Goal: Task Accomplishment & Management: Use online tool/utility

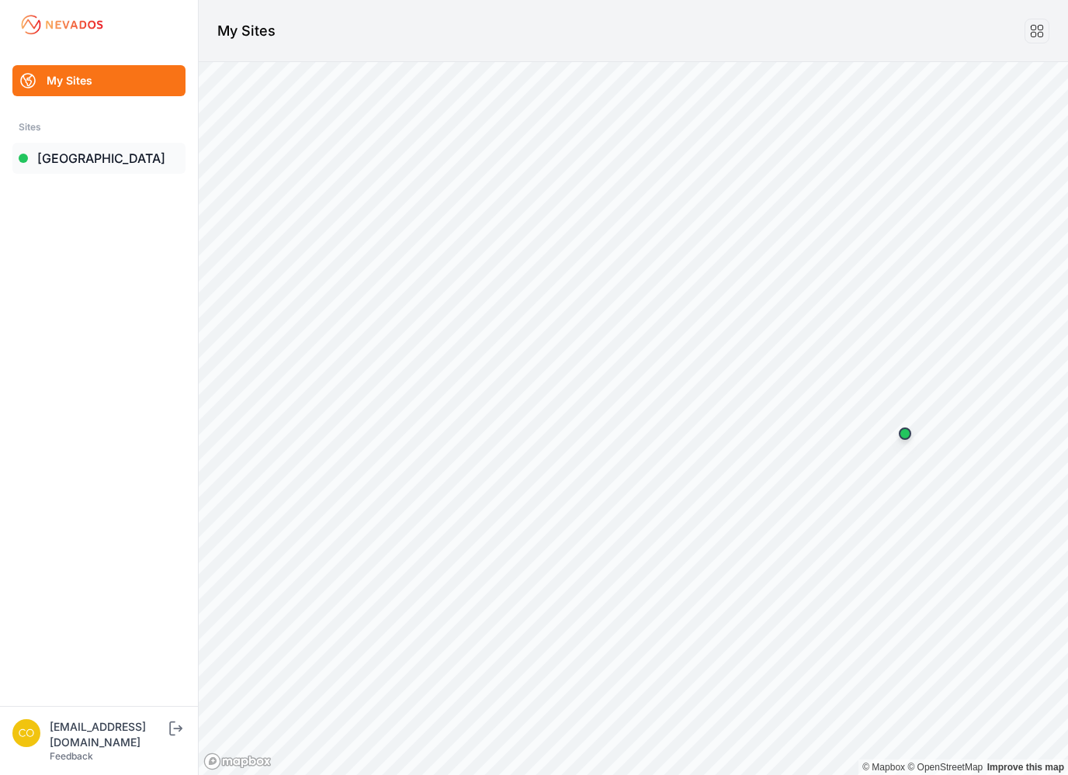
click at [85, 161] on link "[GEOGRAPHIC_DATA]" at bounding box center [98, 158] width 173 height 31
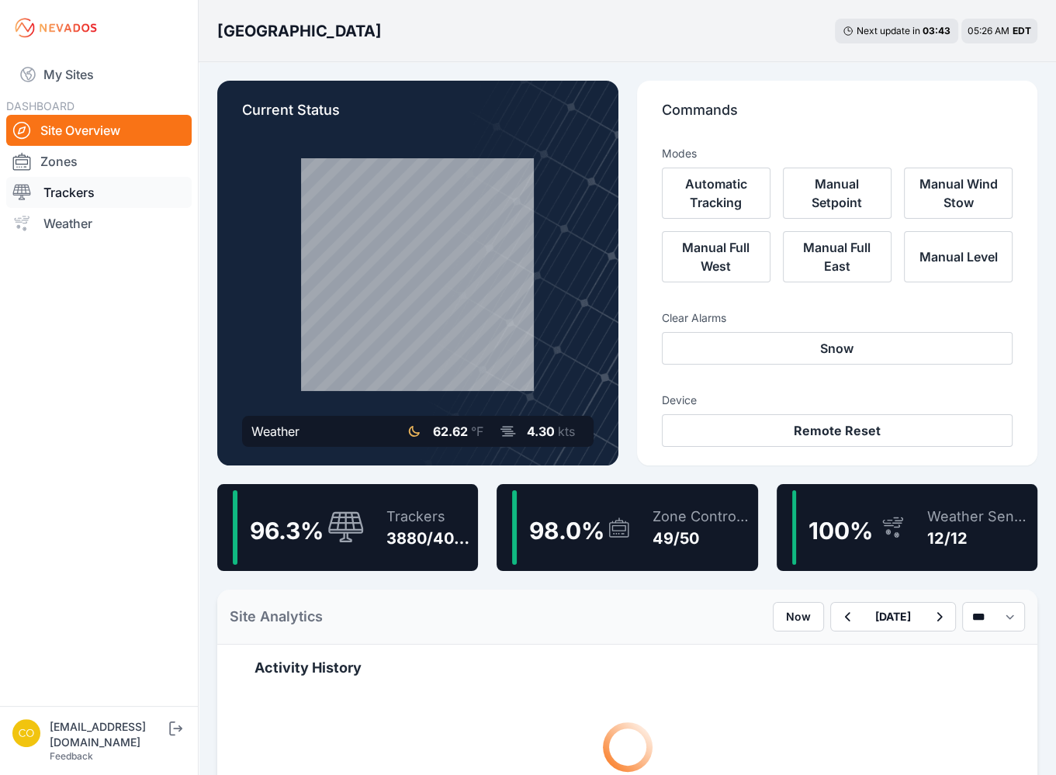
click at [95, 198] on link "Trackers" at bounding box center [98, 192] width 185 height 31
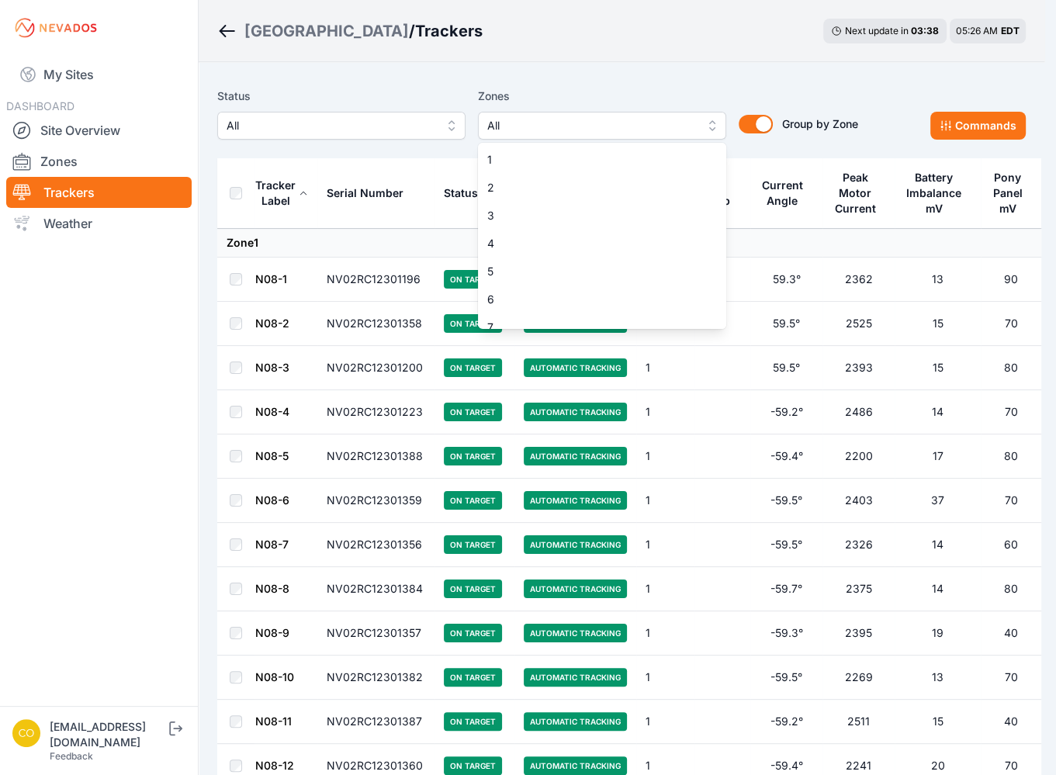
click at [560, 132] on span "All" at bounding box center [591, 125] width 208 height 19
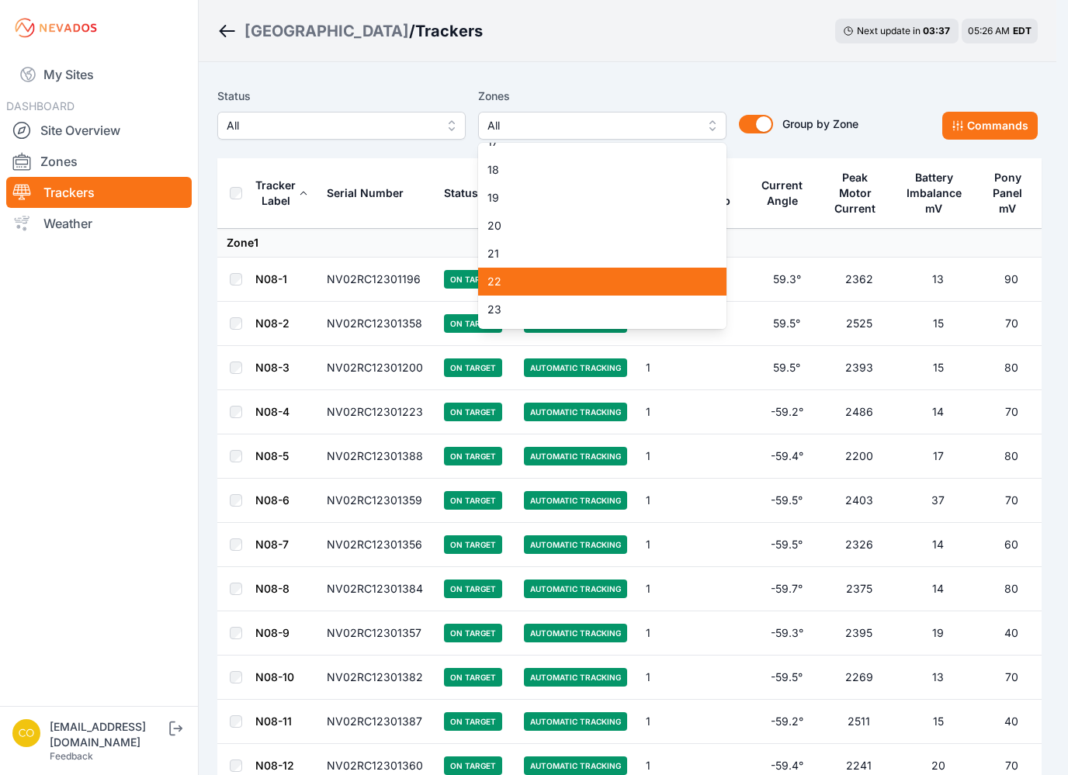
scroll to position [465, 0]
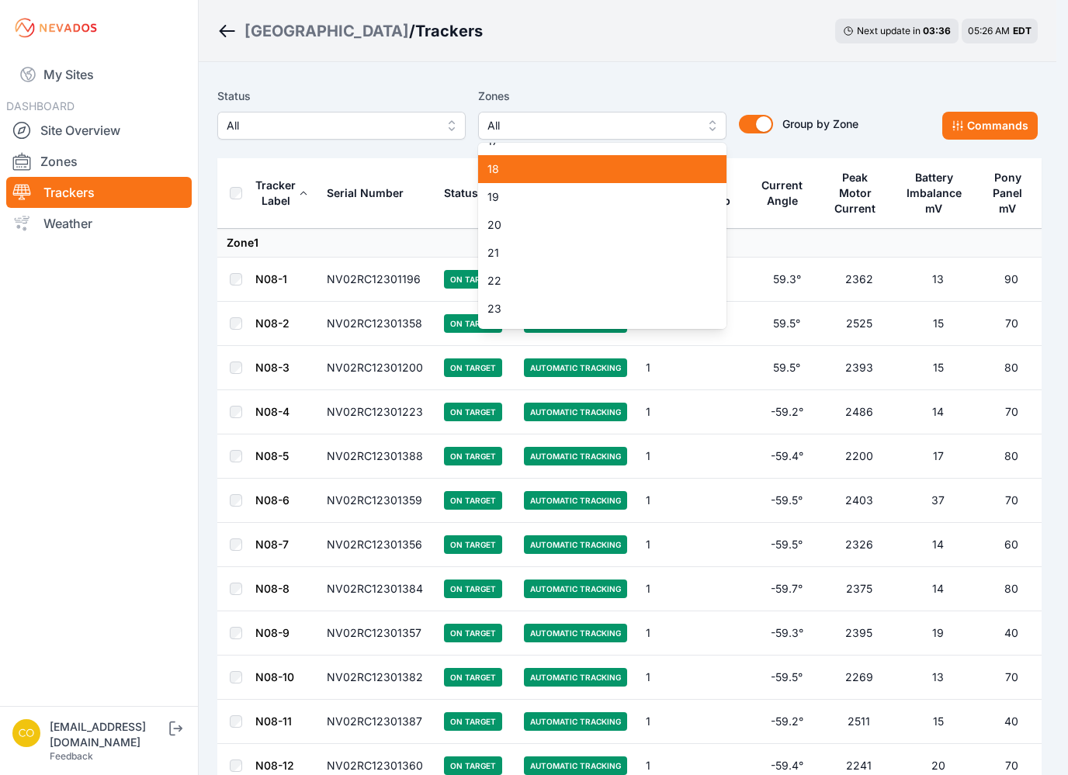
click at [539, 181] on div "18" at bounding box center [602, 169] width 248 height 28
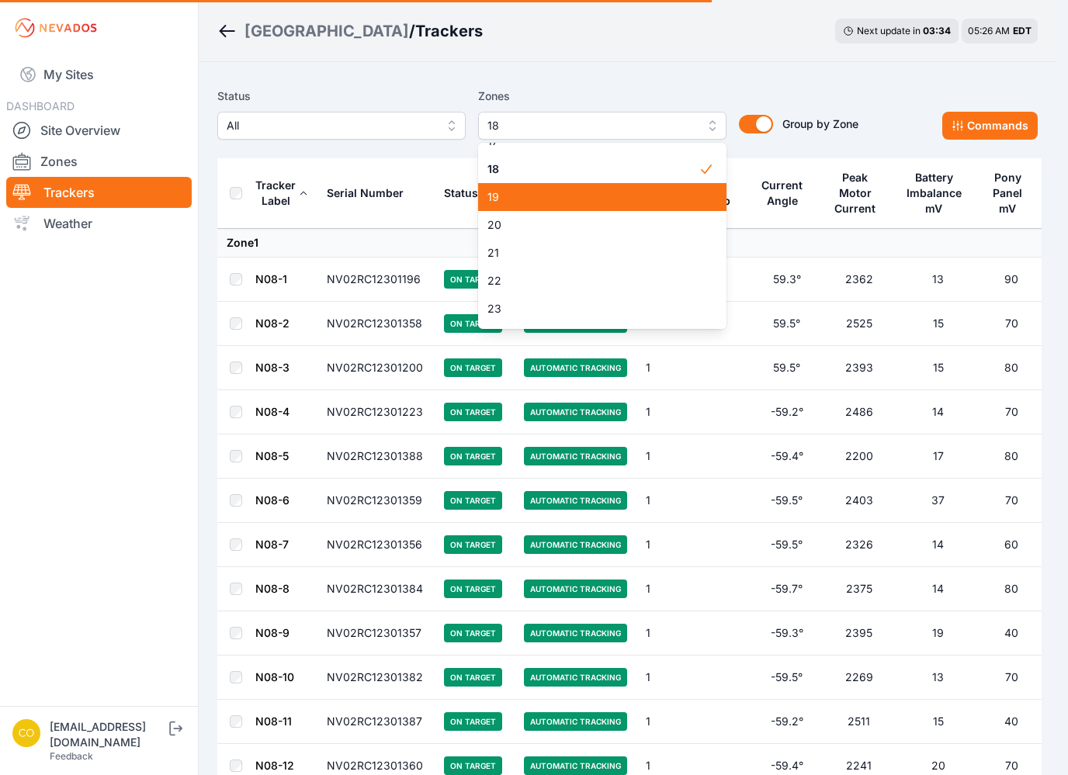
click at [498, 199] on span "19" at bounding box center [592, 197] width 211 height 16
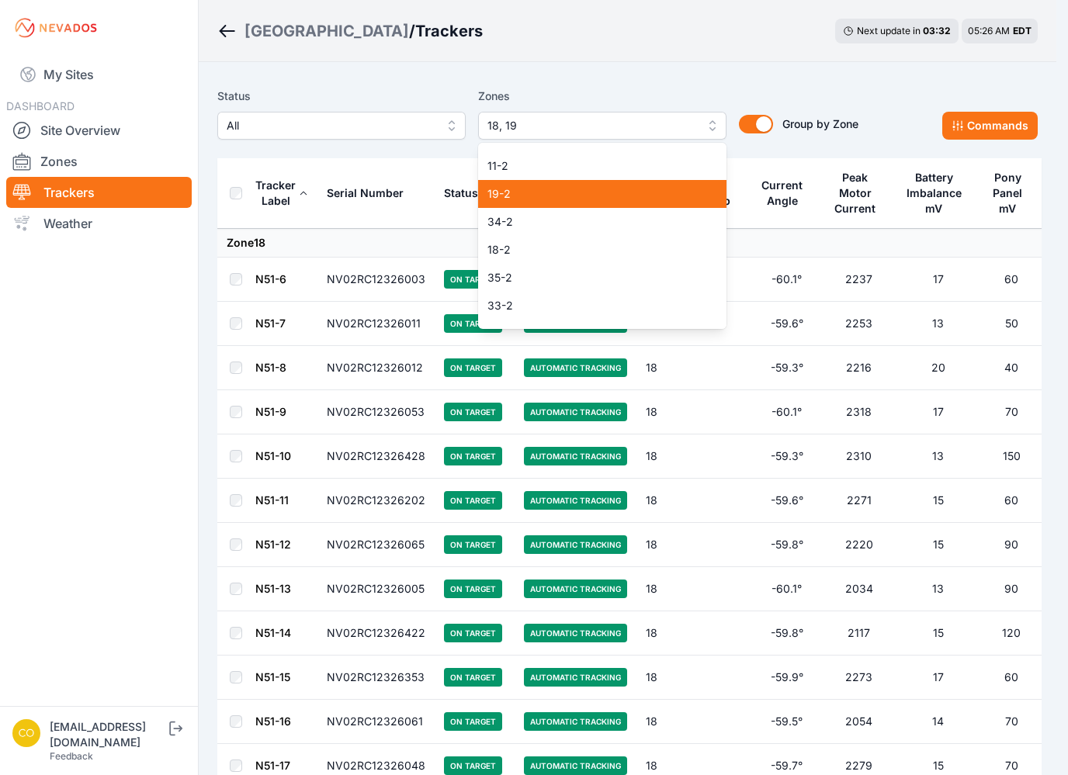
click at [508, 192] on span "19-2" at bounding box center [592, 194] width 211 height 16
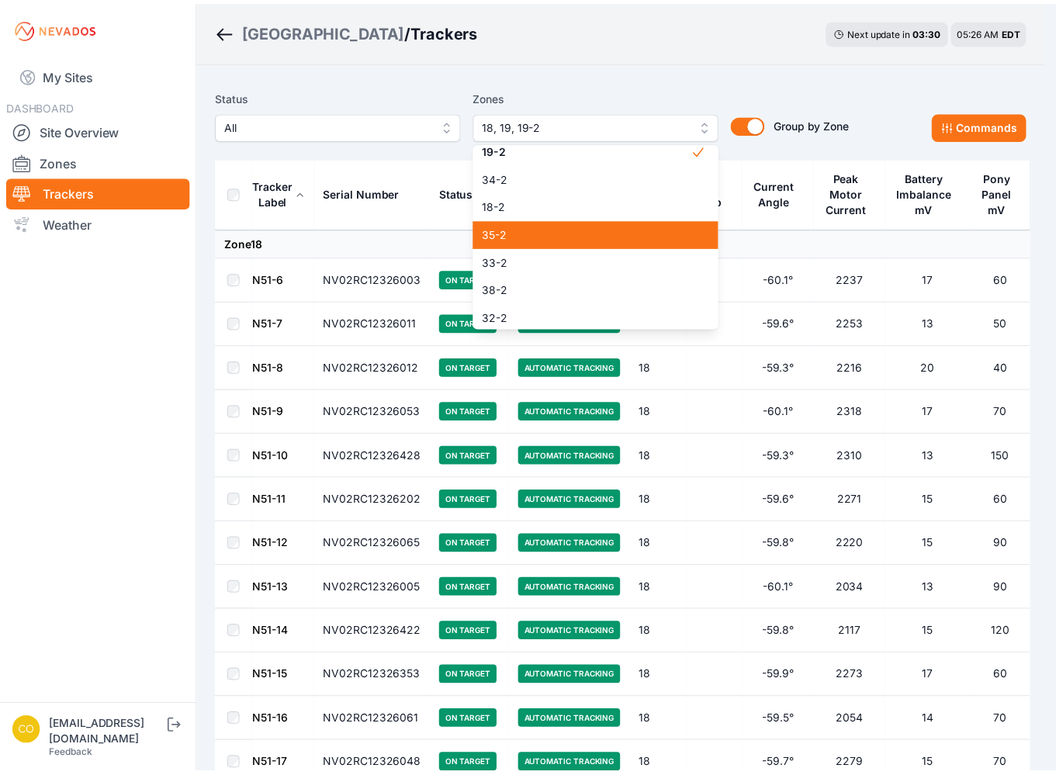
scroll to position [1216, 0]
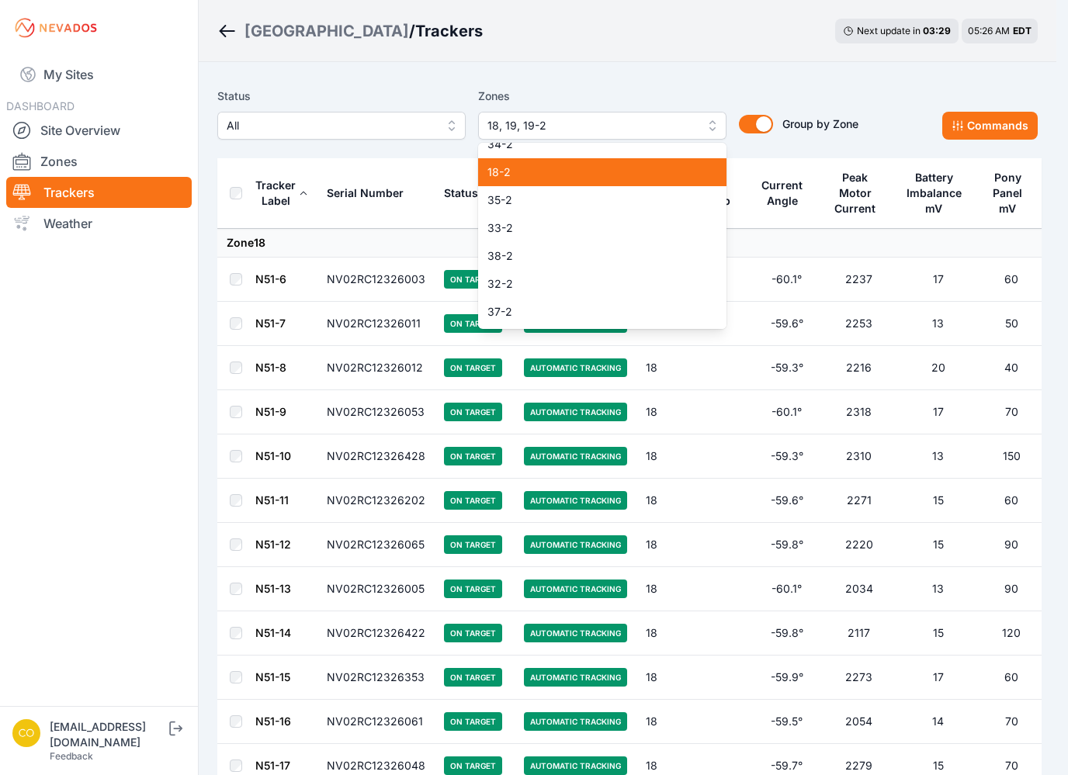
click at [533, 182] on div "18-2" at bounding box center [602, 172] width 248 height 28
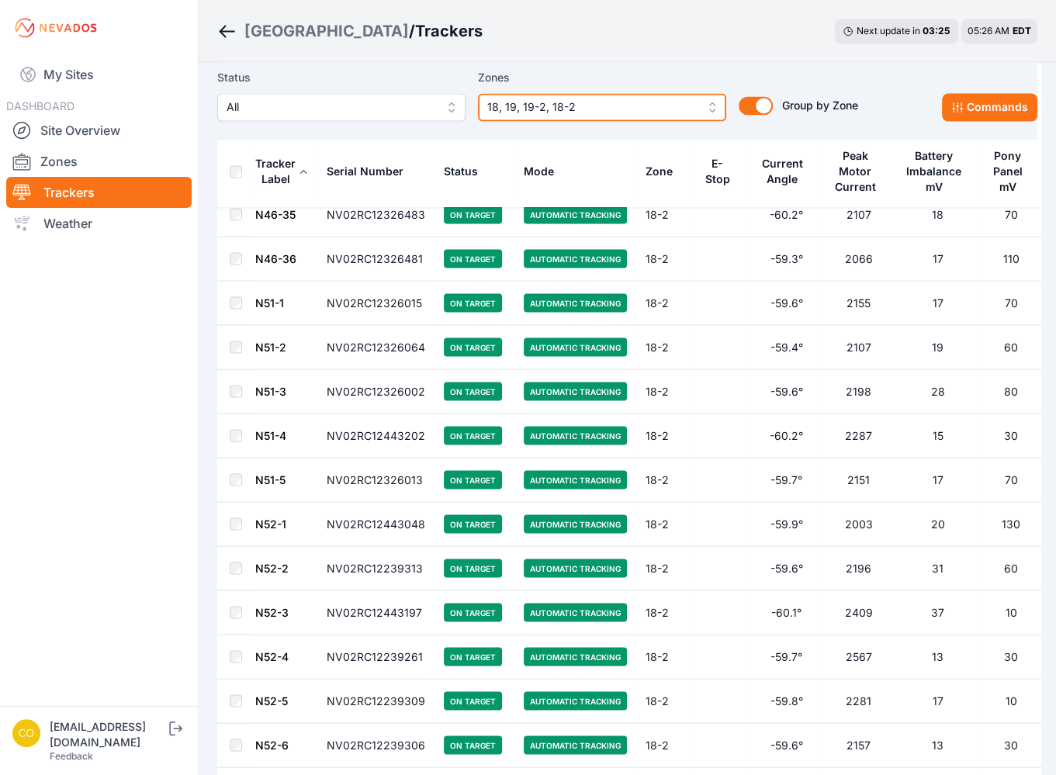
scroll to position [8228, 0]
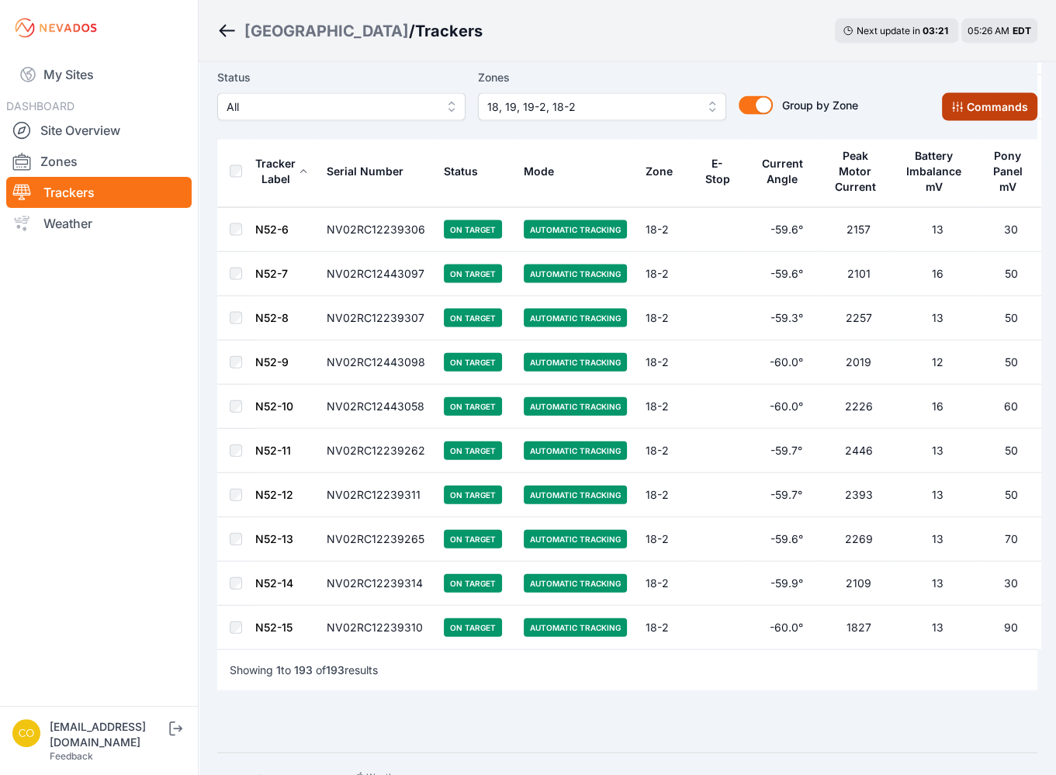
click at [991, 107] on button "Commands" at bounding box center [989, 107] width 95 height 28
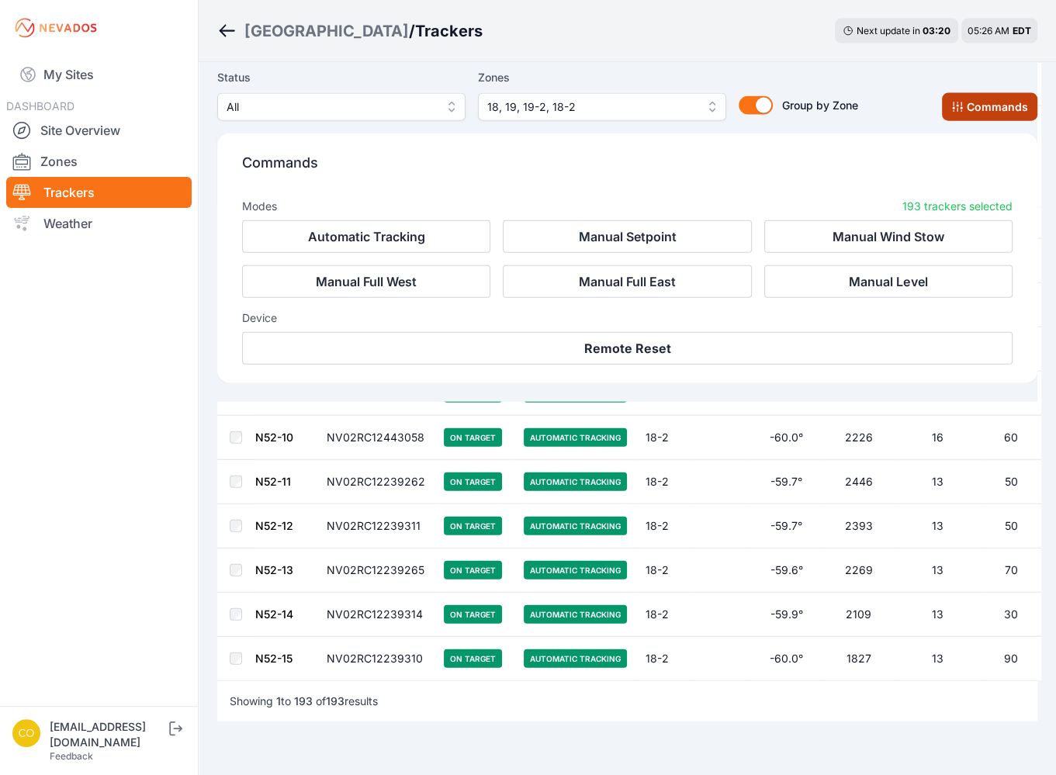
scroll to position [8490, 0]
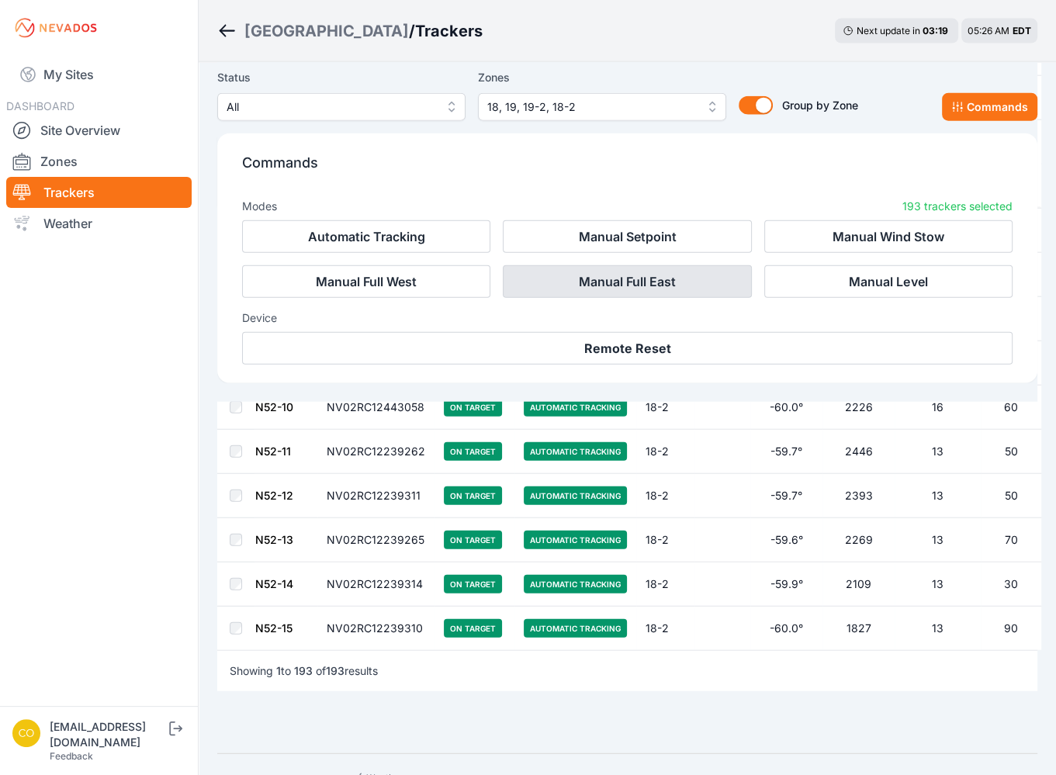
click at [645, 284] on button "Manual Full East" at bounding box center [627, 281] width 248 height 33
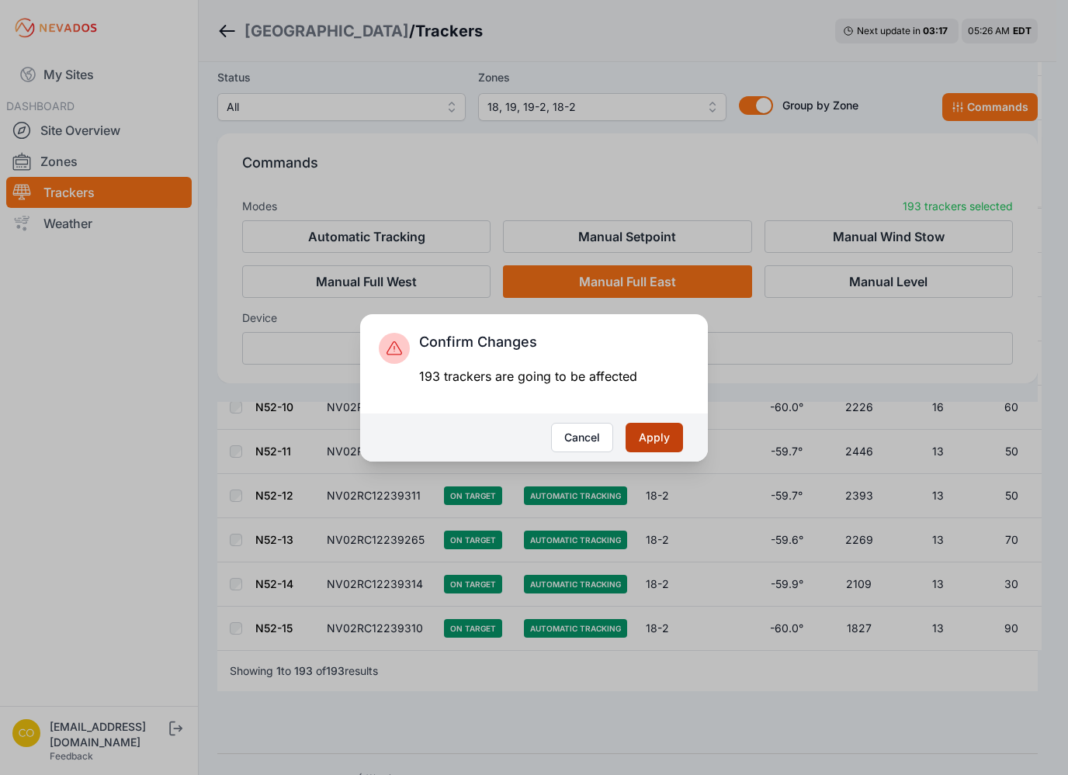
click at [666, 437] on button "Apply" at bounding box center [653, 437] width 57 height 29
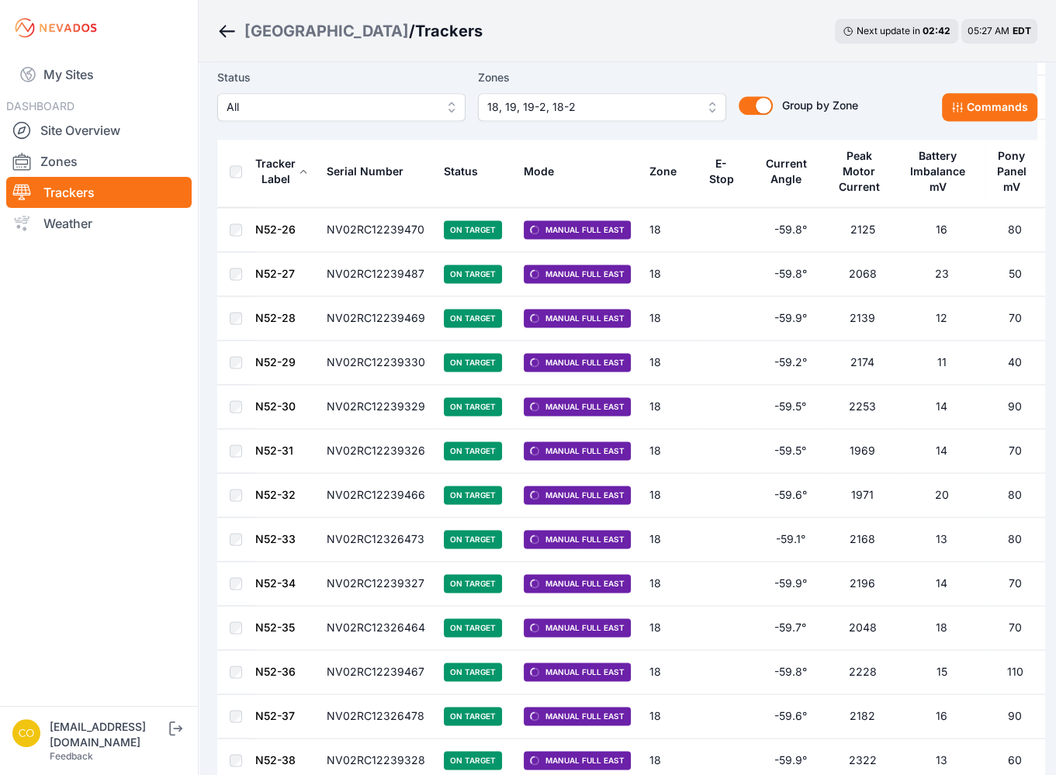
scroll to position [1711, 0]
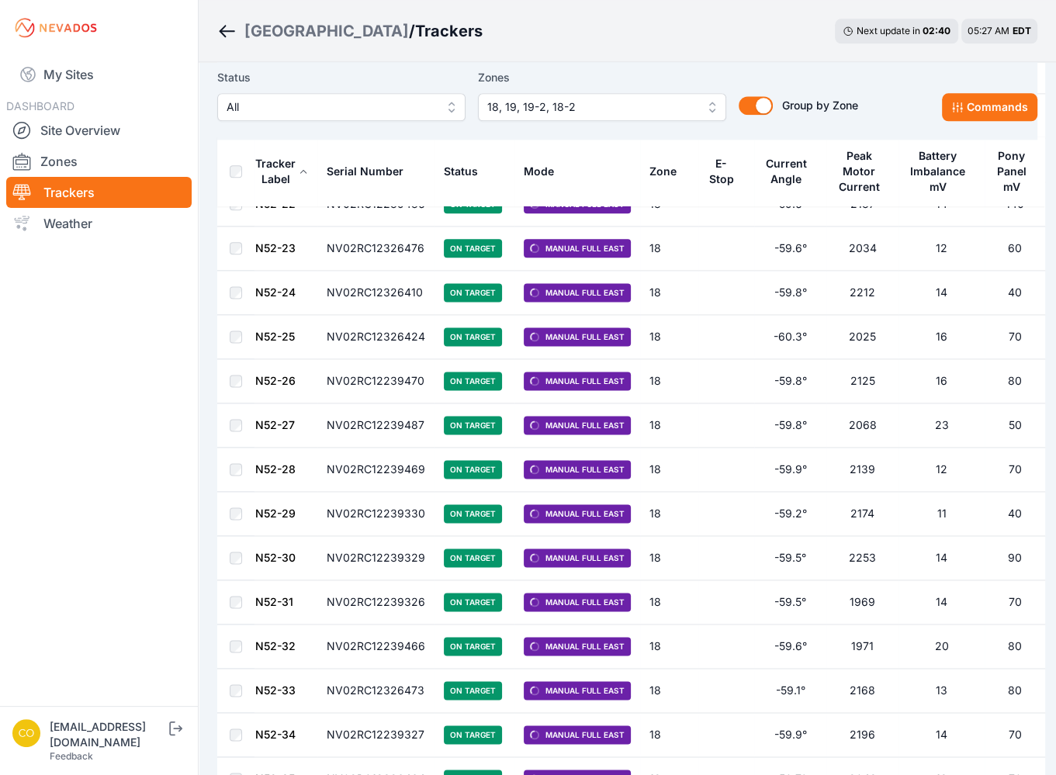
click at [509, 25] on div "Bartonsville / Trackers Next update in 02 : 40 05:27 AM EDT" at bounding box center [627, 31] width 857 height 62
